Goal: Understand process/instructions: Learn about a topic

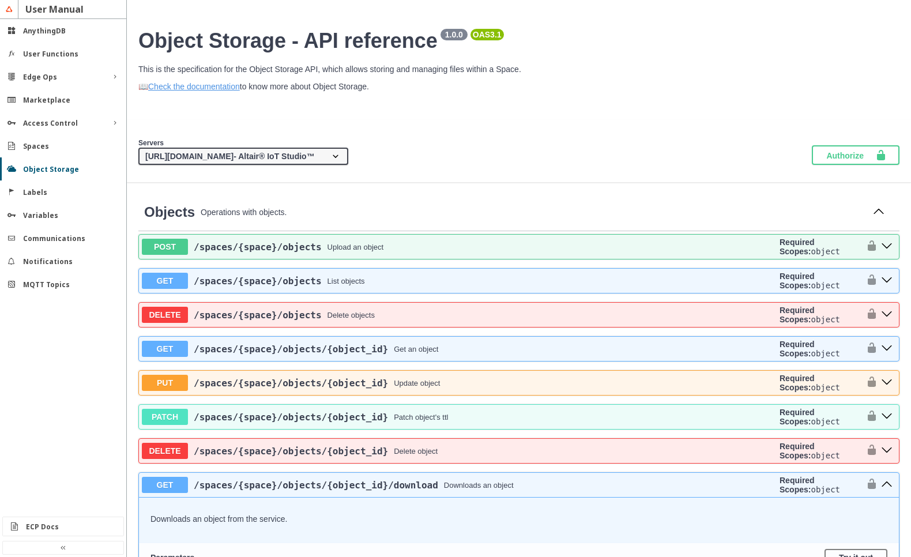
scroll to position [1245, 0]
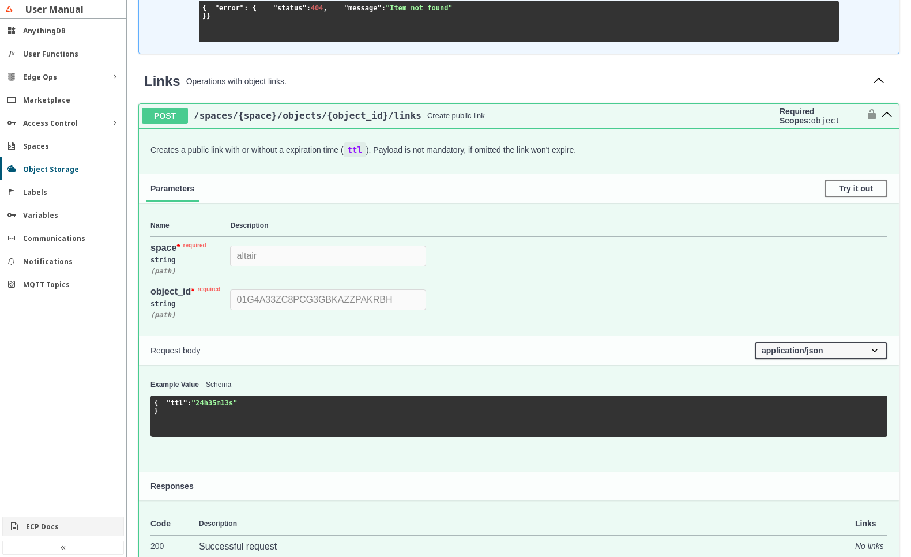
click at [63, 528] on div "ECP Docs" at bounding box center [68, 527] width 84 height 10
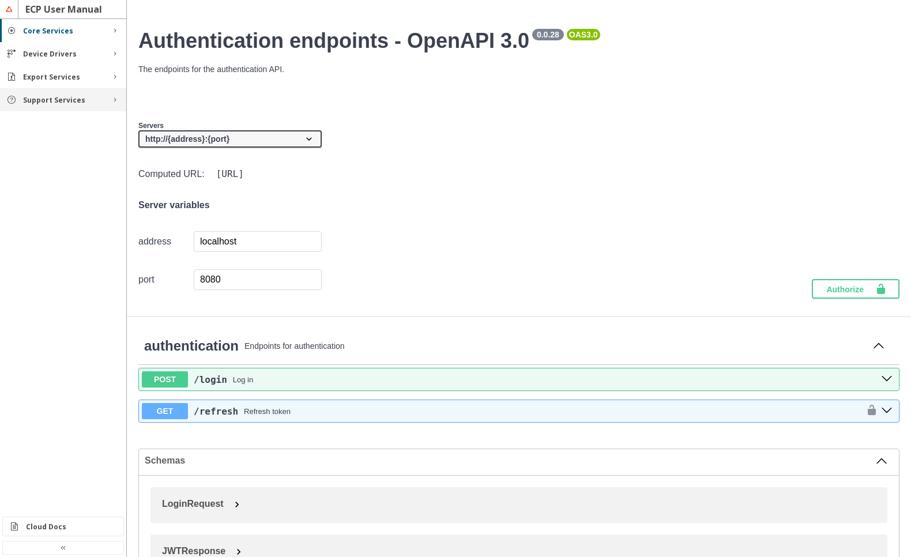
click at [0, 0] on slot "Support Services" at bounding box center [0, 0] width 0 height 0
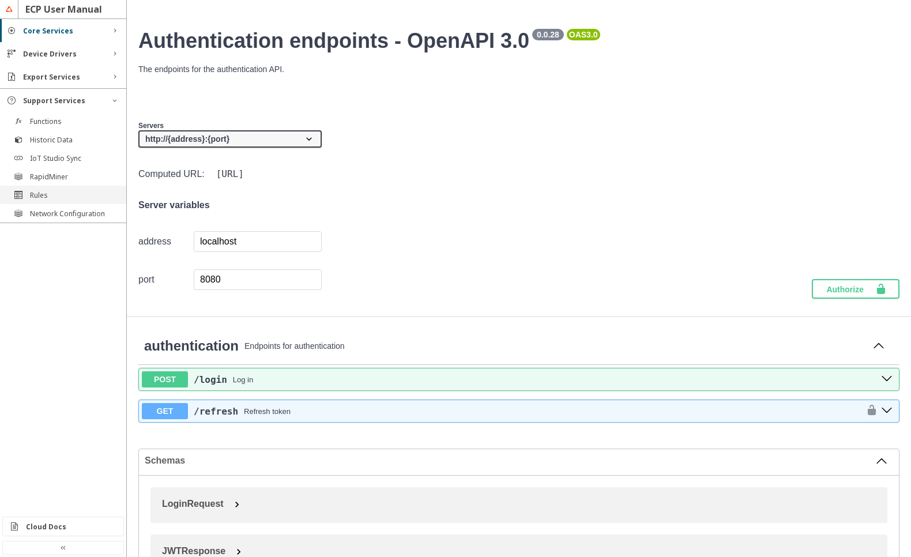
click at [0, 0] on slot "Rules" at bounding box center [0, 0] width 0 height 0
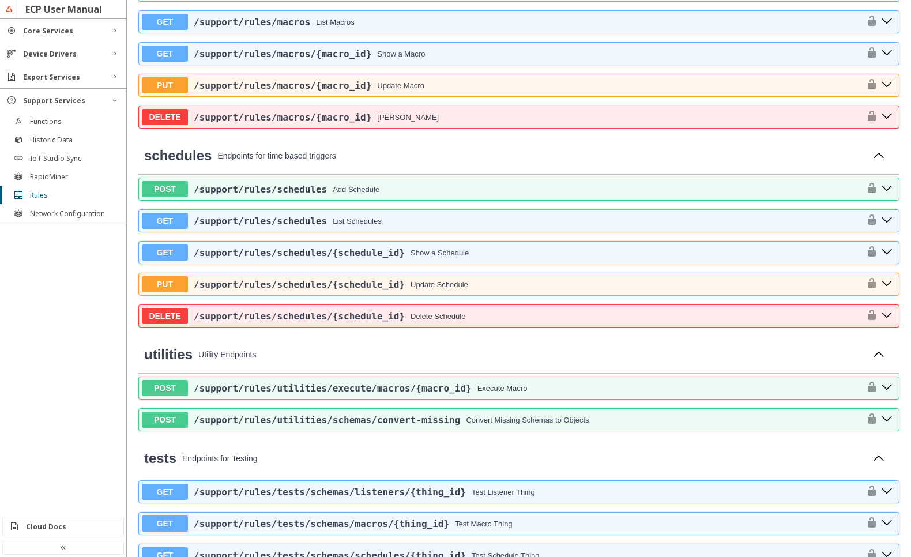
scroll to position [553, 0]
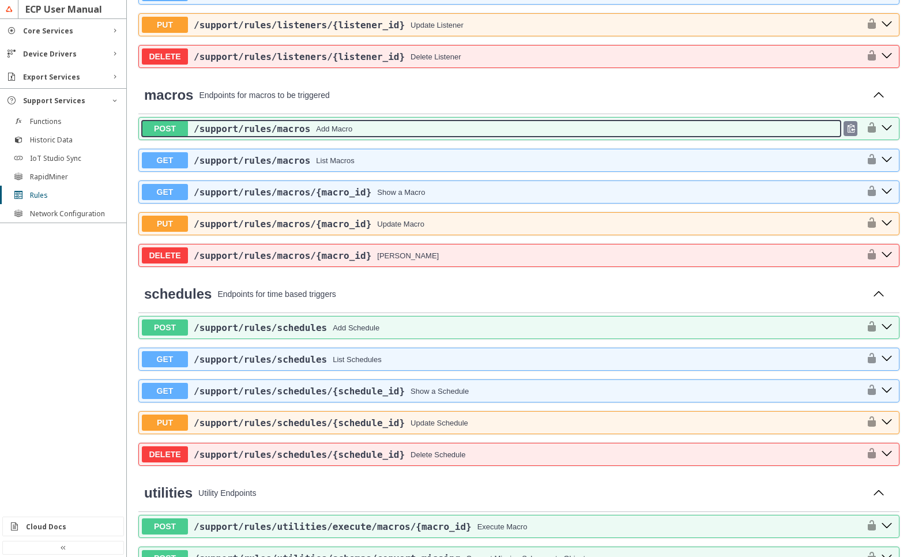
click at [359, 131] on div "/support /rules /macros Add Macro" at bounding box center [514, 128] width 652 height 11
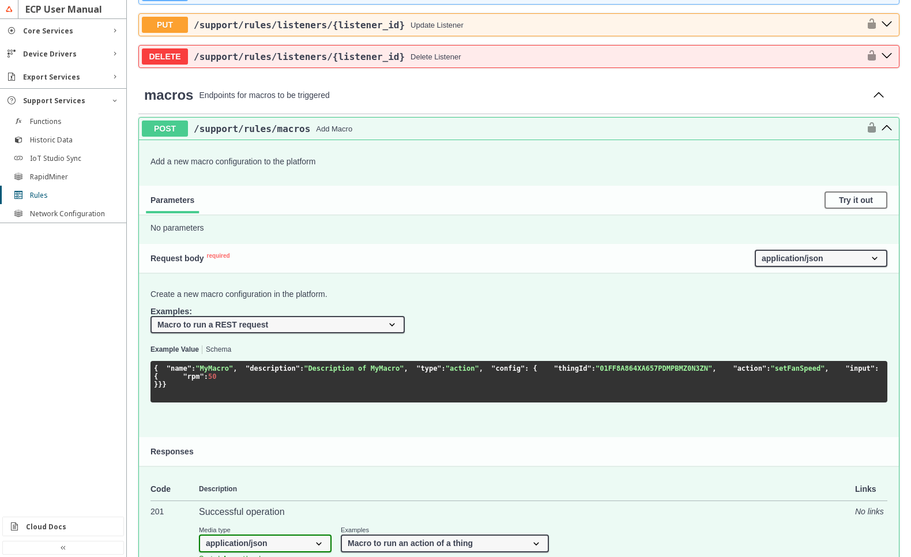
select select "MacroRequestRest"
click at [150, 316] on select "Macro to run an action of a thing Macro to send an event for a thing Macro to s…" at bounding box center [277, 324] width 254 height 17
